Goal: Check status: Check status

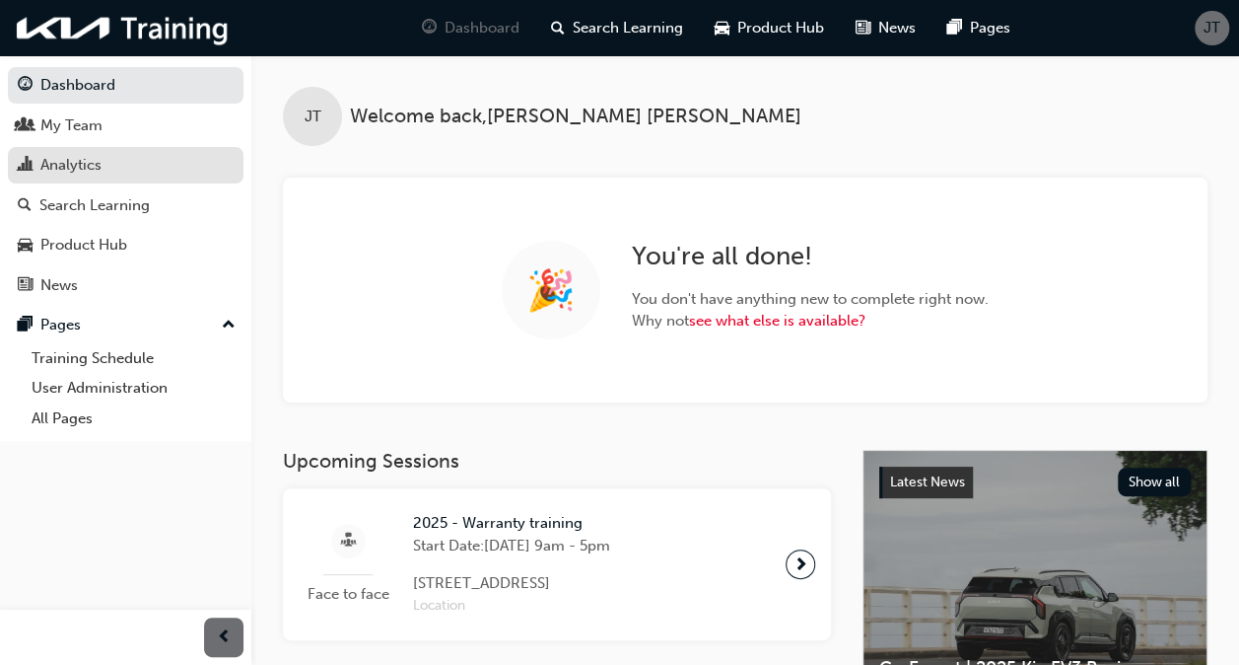
click at [84, 160] on div "Analytics" at bounding box center [70, 165] width 61 height 23
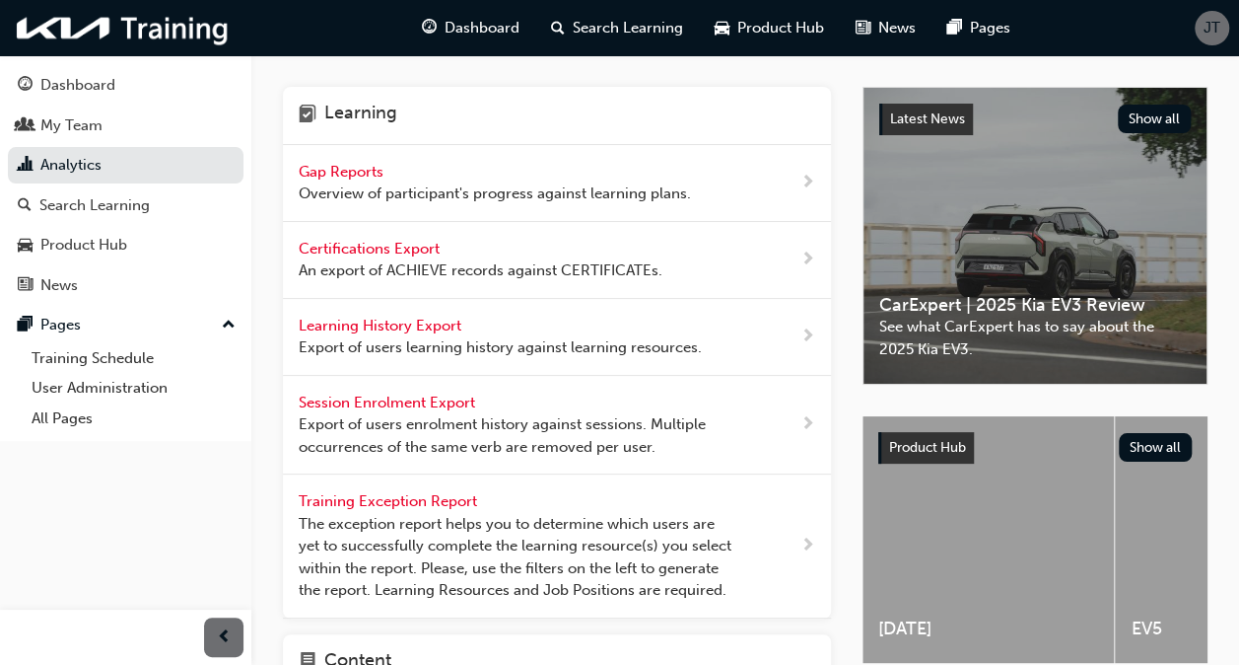
click at [341, 165] on span "Gap Reports" at bounding box center [343, 172] width 89 height 18
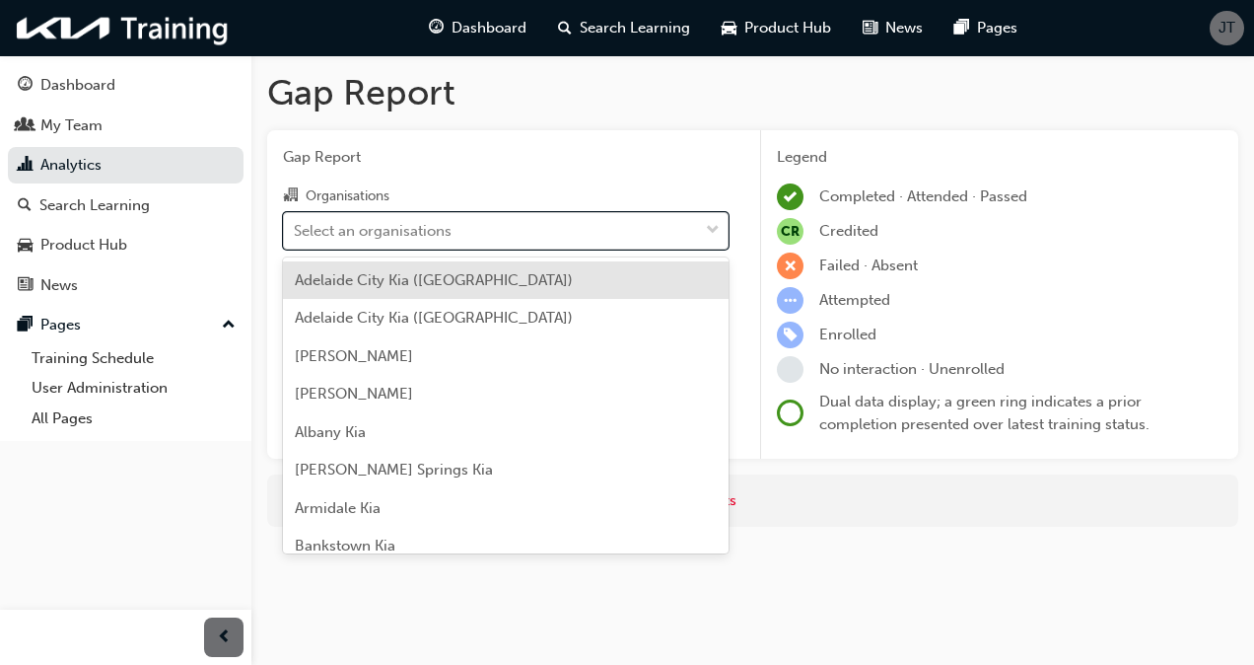
click at [453, 233] on div "Select an organisations" at bounding box center [491, 230] width 414 height 35
click at [296, 233] on input "Organisations option [GEOGRAPHIC_DATA] ([GEOGRAPHIC_DATA]) focused, 1 of 158. 1…" at bounding box center [295, 229] width 2 height 17
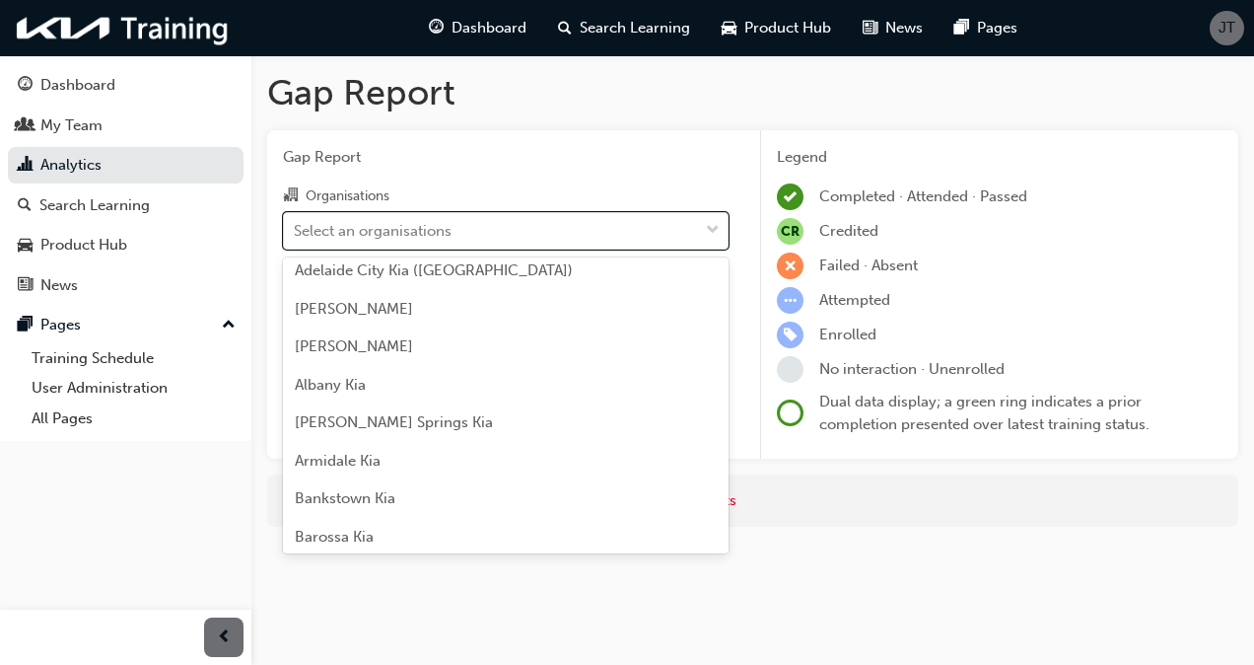
scroll to position [5709, 0]
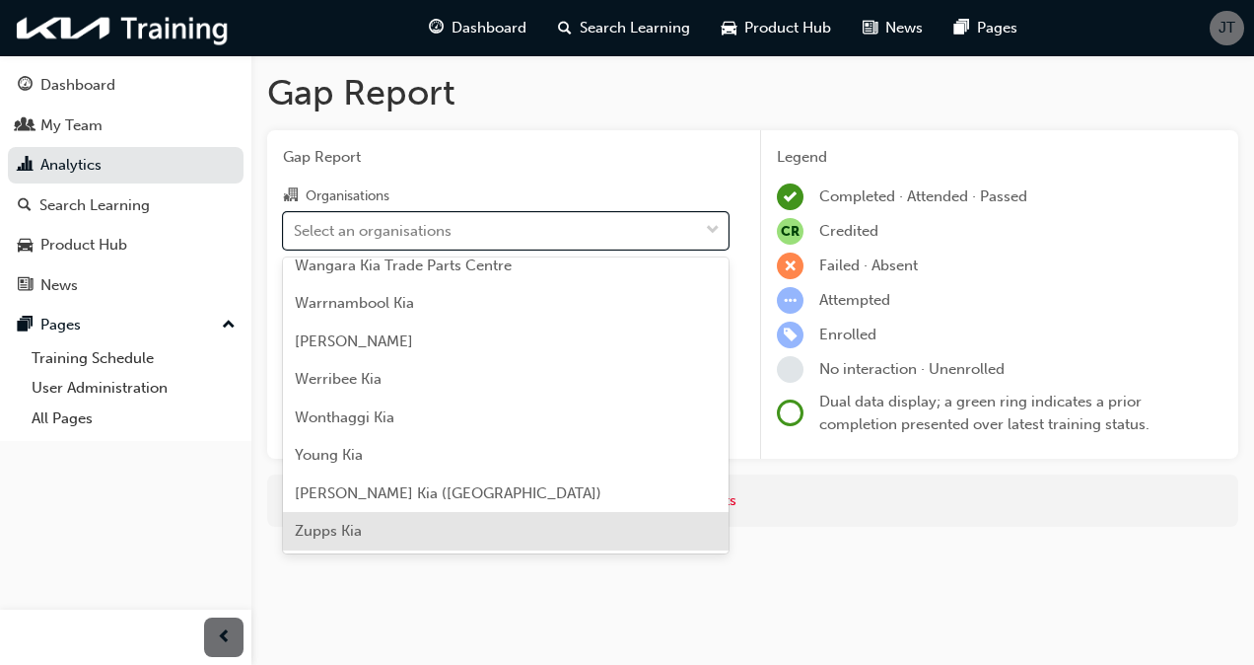
click at [341, 530] on span "Zupps Kia" at bounding box center [328, 531] width 67 height 18
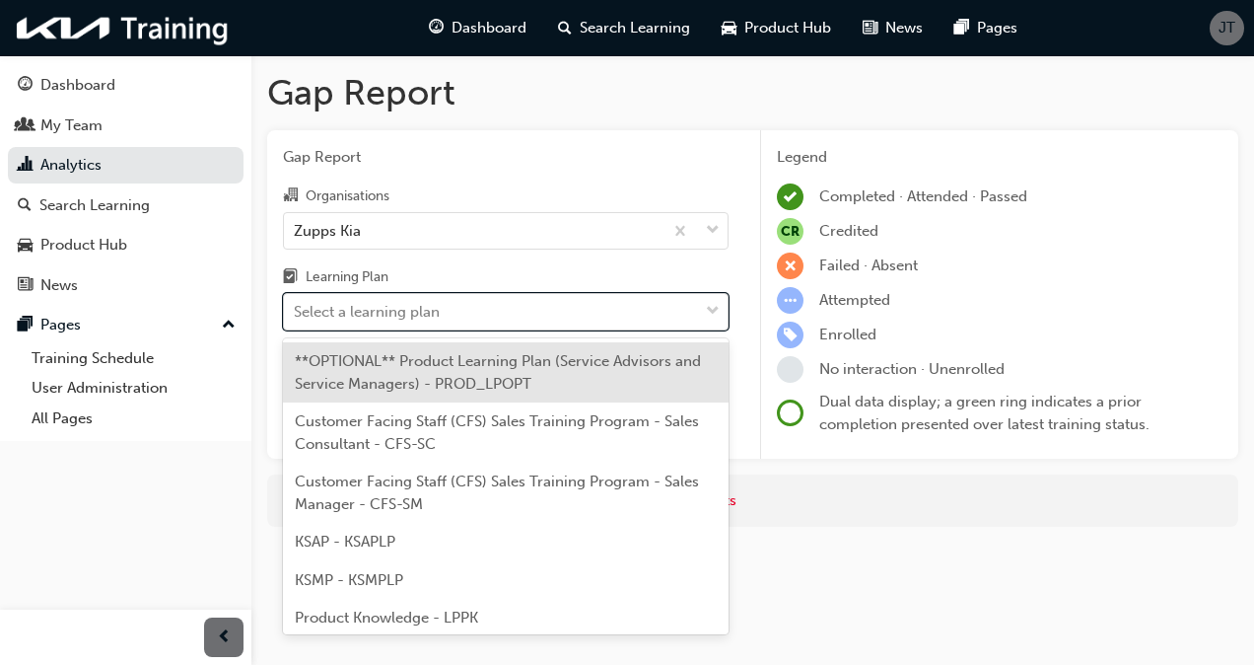
click at [456, 304] on div "Select a learning plan" at bounding box center [491, 312] width 414 height 35
click at [296, 304] on input "Learning Plan option **OPTIONAL** Product Learning Plan (Service Advisors and S…" at bounding box center [295, 311] width 2 height 17
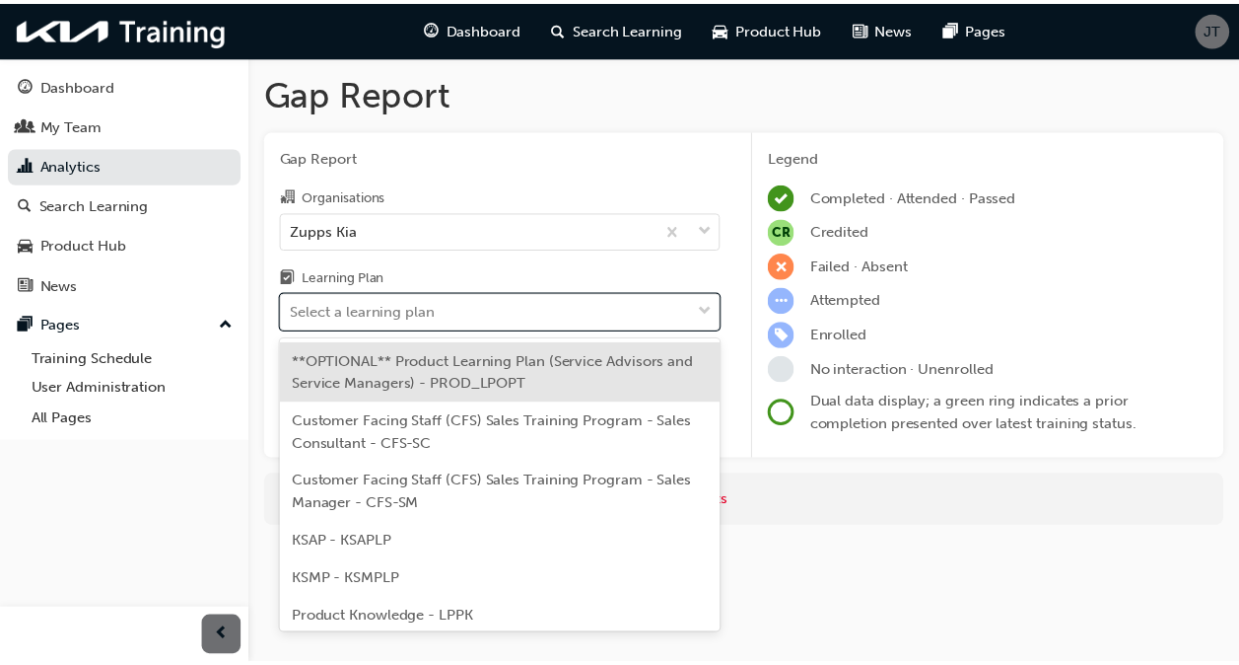
scroll to position [120, 0]
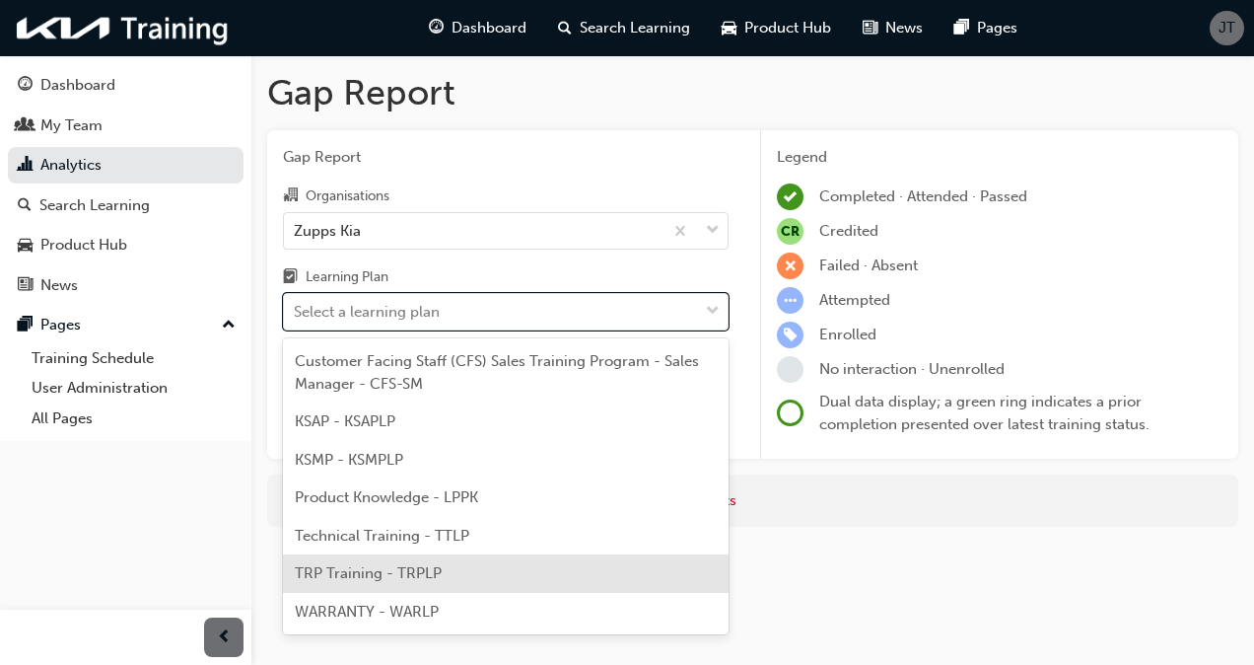
click at [417, 576] on span "TRP Training - TRPLP" at bounding box center [368, 573] width 147 height 18
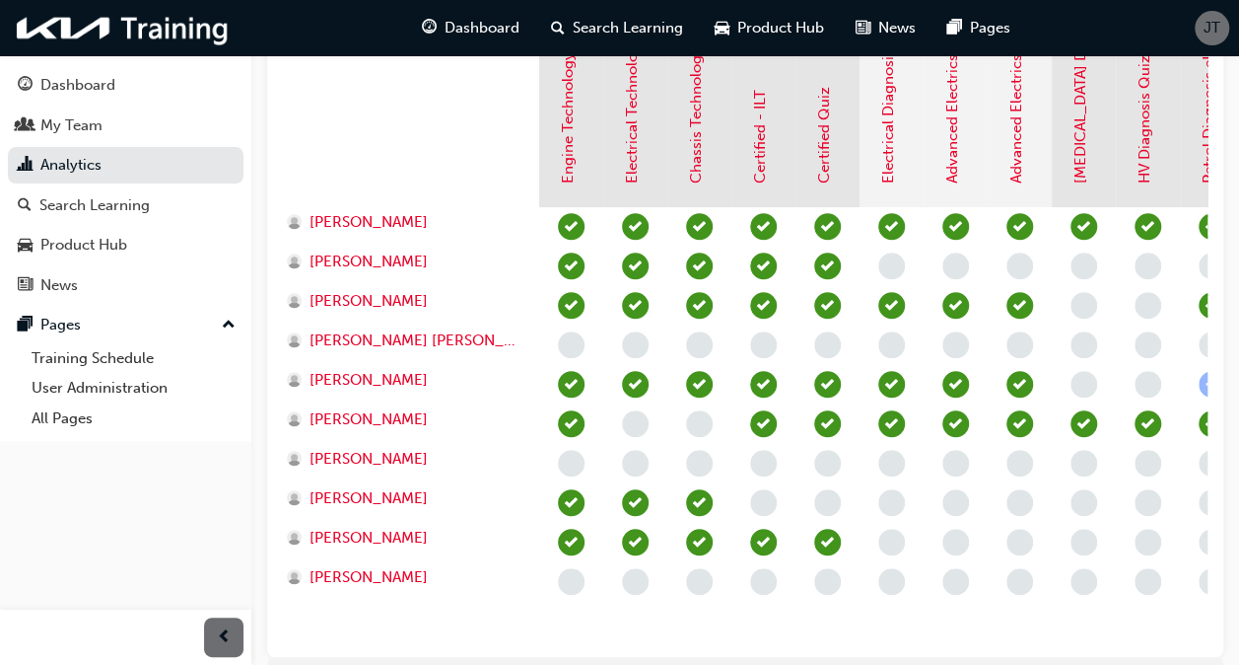
scroll to position [594, 0]
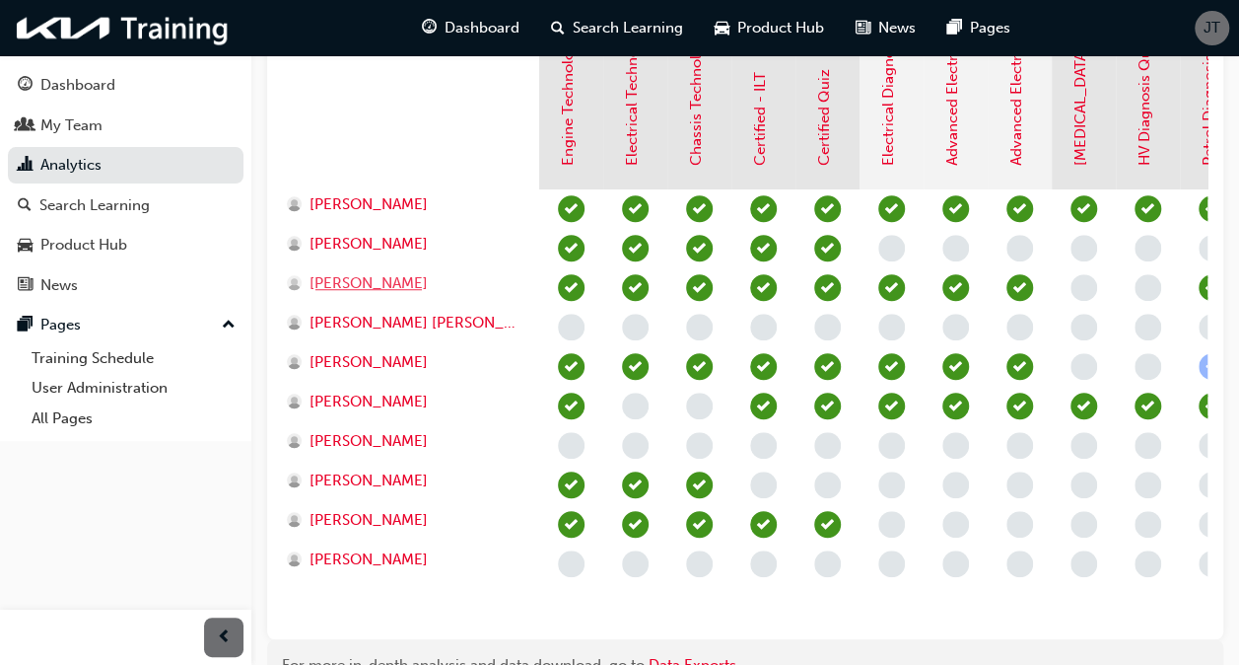
click at [350, 285] on span "[PERSON_NAME]" at bounding box center [369, 283] width 118 height 23
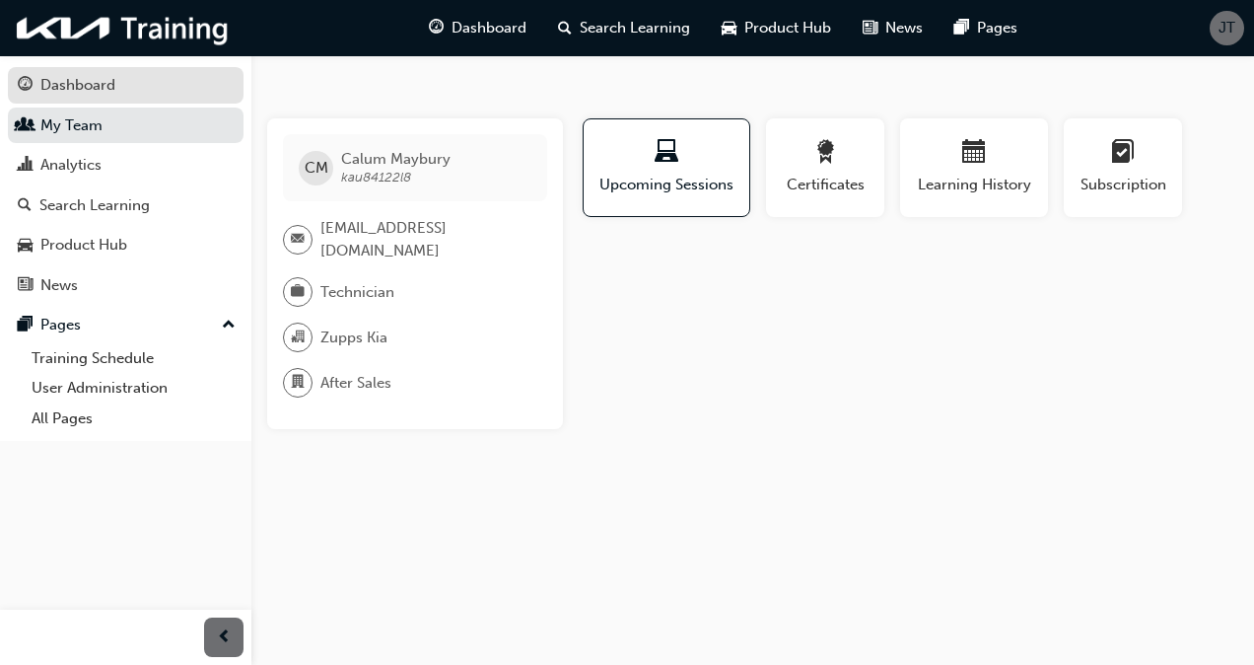
click at [77, 78] on div "Dashboard" at bounding box center [77, 85] width 75 height 23
